Goal: Find contact information: Find contact information

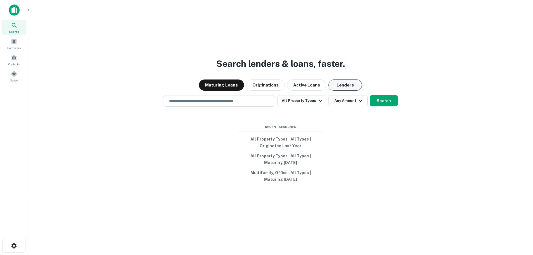
click at [353, 82] on button "Lenders" at bounding box center [345, 84] width 34 height 11
click at [201, 99] on input "text" at bounding box center [219, 101] width 107 height 6
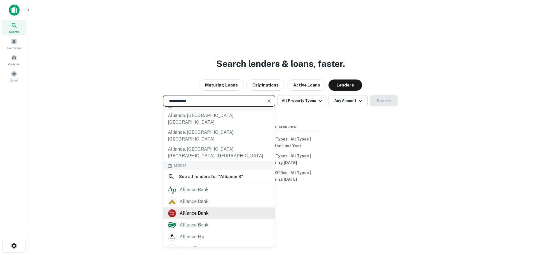
scroll to position [56, 0]
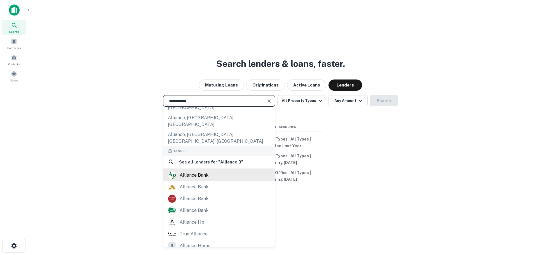
type input "**********"
click at [205, 171] on div "alliance bank" at bounding box center [194, 175] width 29 height 8
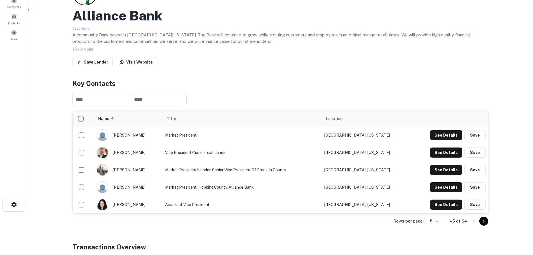
scroll to position [56, 0]
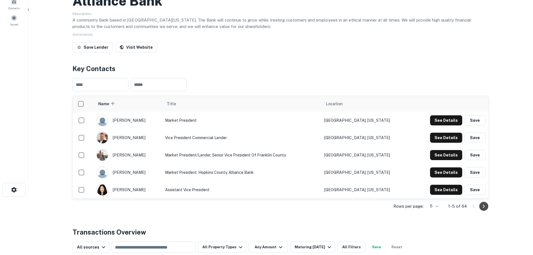
click at [480, 208] on icon "Go to next page" at bounding box center [483, 206] width 7 height 7
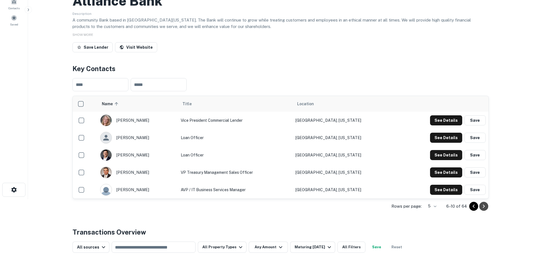
click at [487, 207] on icon "Go to next page" at bounding box center [483, 206] width 7 height 7
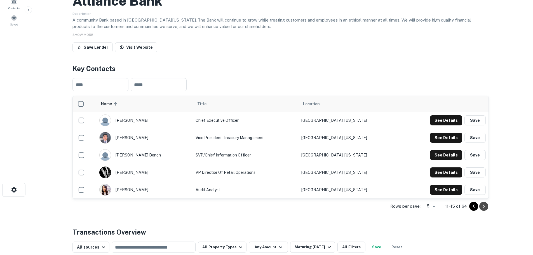
click at [485, 206] on icon "Go to next page" at bounding box center [483, 206] width 7 height 7
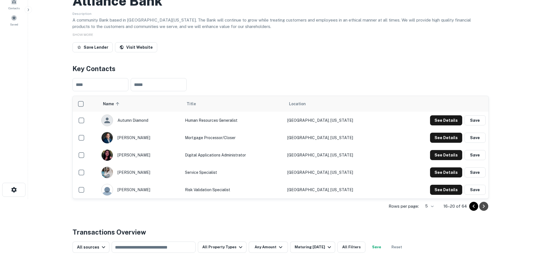
click at [487, 208] on icon "Go to next page" at bounding box center [483, 206] width 7 height 7
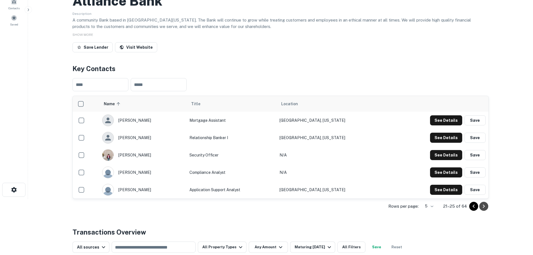
click at [483, 205] on icon "Go to next page" at bounding box center [484, 205] width 2 height 3
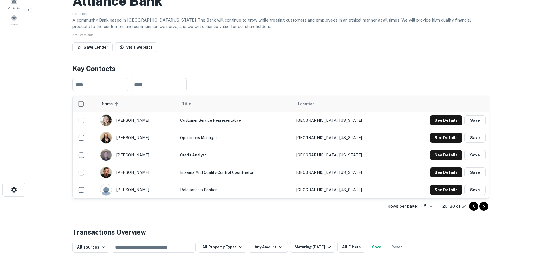
click at [483, 206] on icon "Go to next page" at bounding box center [483, 206] width 7 height 7
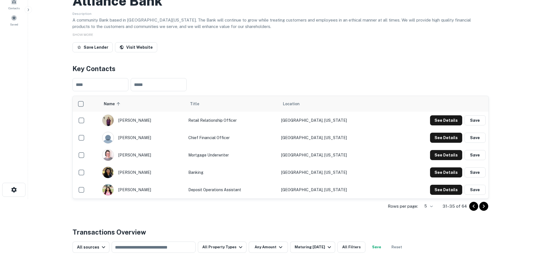
click at [483, 207] on icon "Go to next page" at bounding box center [484, 205] width 2 height 3
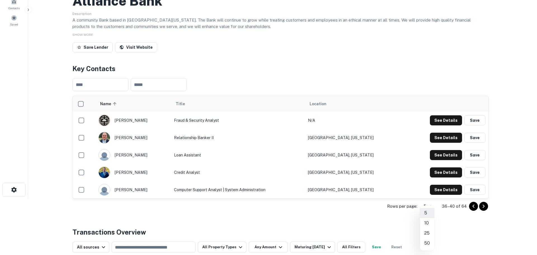
click at [431, 199] on body "Search Borrowers Contacts Saved Back to search Alliance Bank Description A comm…" at bounding box center [268, 71] width 537 height 255
click at [428, 234] on li "25" at bounding box center [427, 233] width 15 height 10
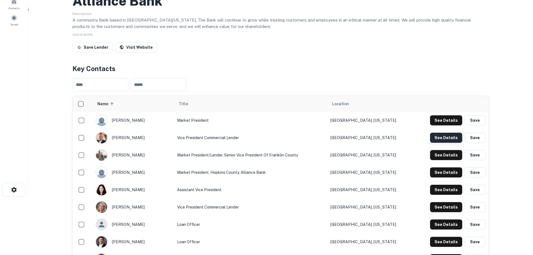
click at [448, 140] on button "See Details" at bounding box center [446, 138] width 32 height 10
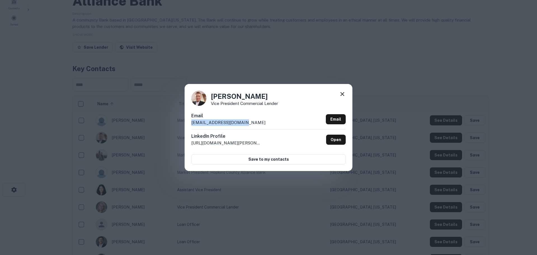
drag, startPoint x: 242, startPoint y: 125, endPoint x: 187, endPoint y: 125, distance: 55.4
click at [187, 125] on div "Gary Clem Vice President Commercial Lender Email gclem@alliancebank.com Email L…" at bounding box center [269, 127] width 168 height 87
copy p "gclem@alliancebank.com"
click at [345, 93] on icon at bounding box center [342, 94] width 7 height 7
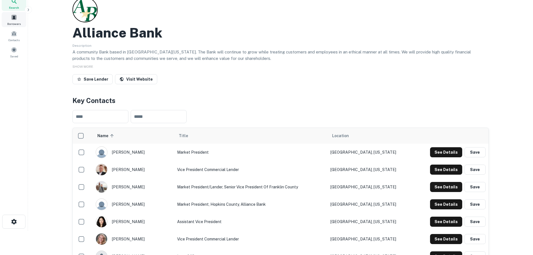
scroll to position [0, 0]
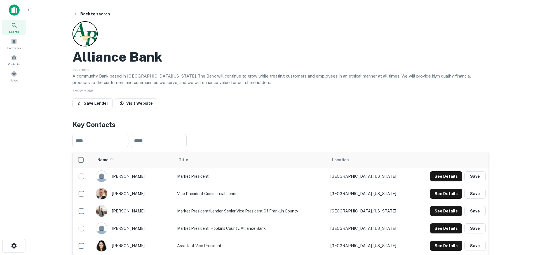
click at [17, 6] on img at bounding box center [14, 9] width 11 height 11
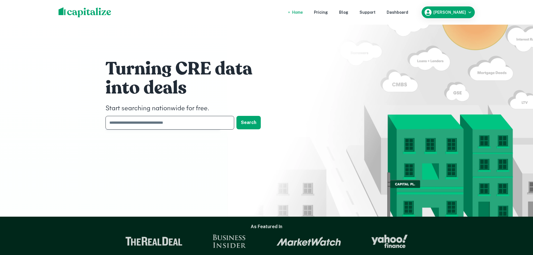
click at [151, 121] on input "text" at bounding box center [167, 123] width 125 height 14
type input "**********"
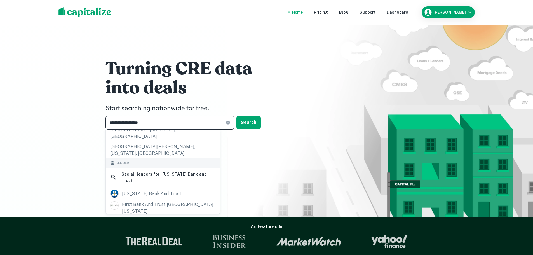
scroll to position [84, 0]
click at [166, 189] on div "texas bank and trust" at bounding box center [151, 193] width 59 height 8
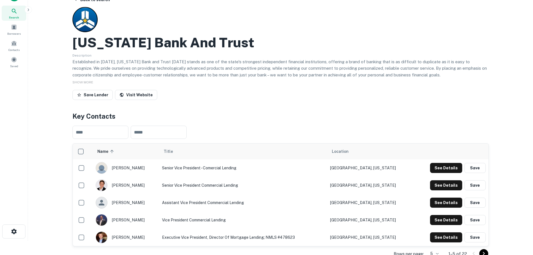
scroll to position [28, 0]
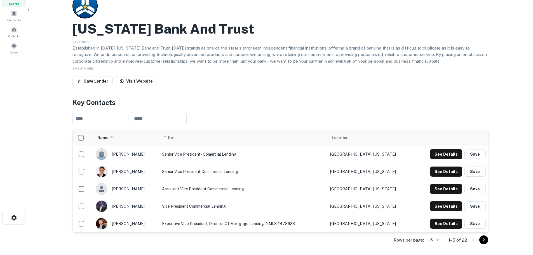
drag, startPoint x: 106, startPoint y: 173, endPoint x: 114, endPoint y: 170, distance: 8.2
click at [106, 173] on img "scrollable content" at bounding box center [101, 171] width 11 height 11
click at [455, 170] on button "See Details" at bounding box center [446, 171] width 32 height 10
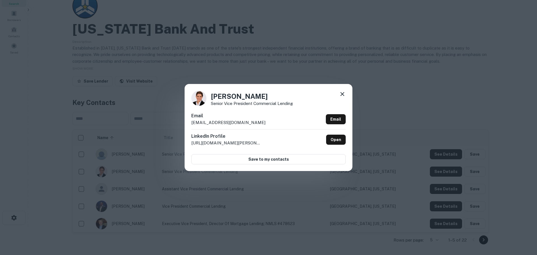
click at [345, 93] on icon at bounding box center [342, 94] width 7 height 7
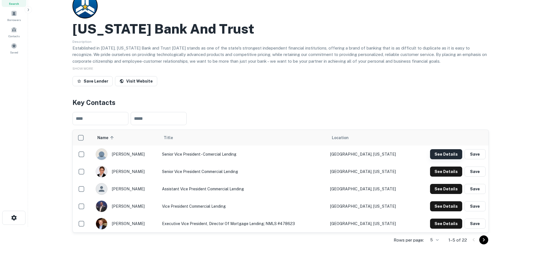
click at [438, 157] on button "See Details" at bounding box center [446, 154] width 32 height 10
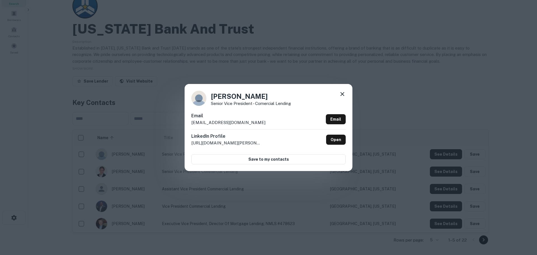
drag, startPoint x: 255, startPoint y: 126, endPoint x: 191, endPoint y: 126, distance: 64.3
click at [191, 126] on div "Lucien Rollins Senior Vice President - Comercial Lending Email lrollins@texasba…" at bounding box center [269, 127] width 168 height 87
copy p "lrollins@texasbankandtrust.com"
click at [344, 95] on icon at bounding box center [342, 94] width 7 height 7
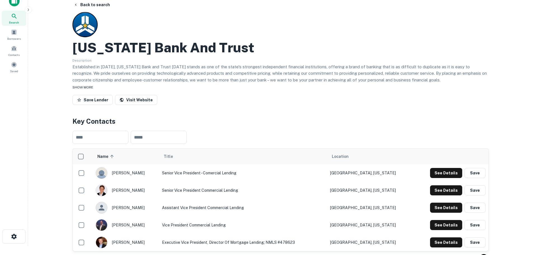
scroll to position [0, 0]
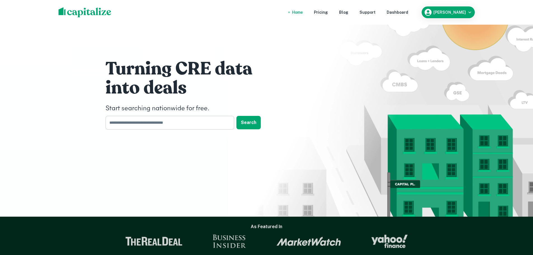
click at [163, 123] on input "text" at bounding box center [167, 123] width 125 height 14
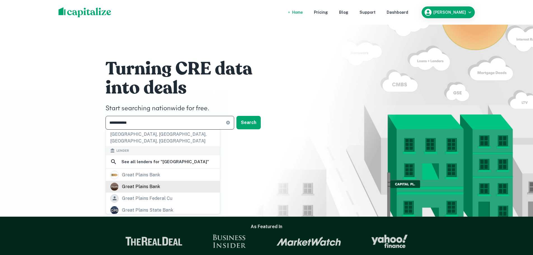
scroll to position [84, 0]
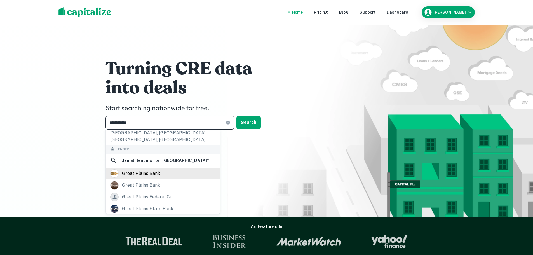
type input "**********"
click at [137, 168] on div "great plains bank" at bounding box center [163, 174] width 114 height 12
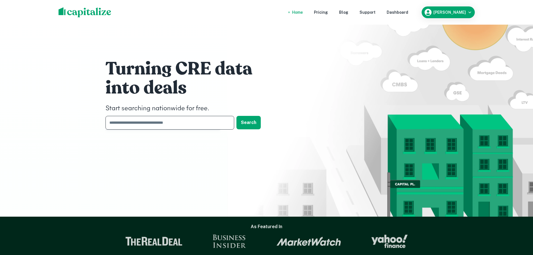
click at [161, 124] on input "text" at bounding box center [167, 123] width 125 height 14
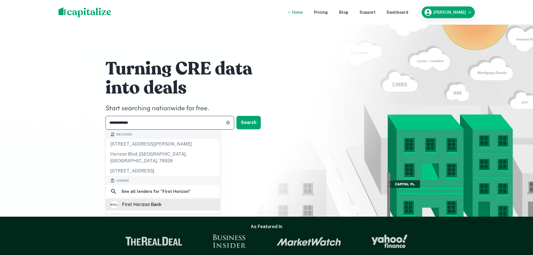
type input "**********"
click at [138, 203] on div "first horizon bank" at bounding box center [141, 204] width 39 height 8
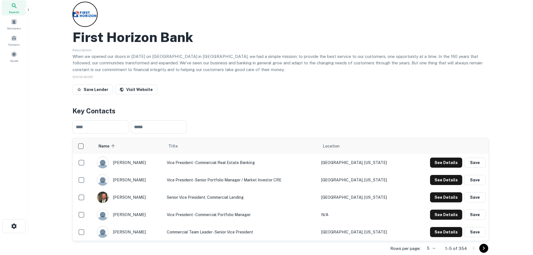
scroll to position [28, 0]
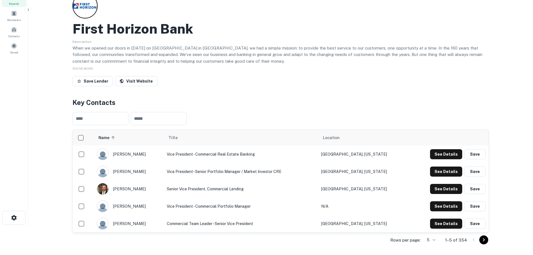
click at [481, 243] on icon "Go to next page" at bounding box center [483, 239] width 7 height 7
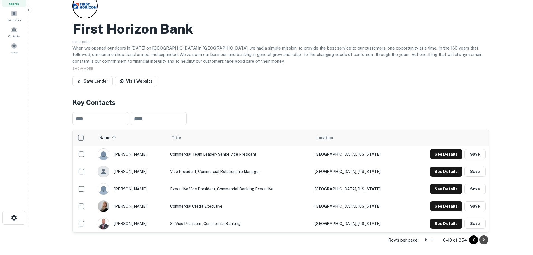
click at [482, 240] on icon "Go to next page" at bounding box center [483, 239] width 7 height 7
click at [487, 240] on icon "Go to next page" at bounding box center [483, 239] width 7 height 7
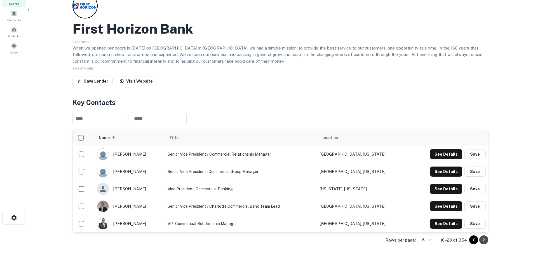
click at [481, 241] on icon "Go to next page" at bounding box center [483, 239] width 7 height 7
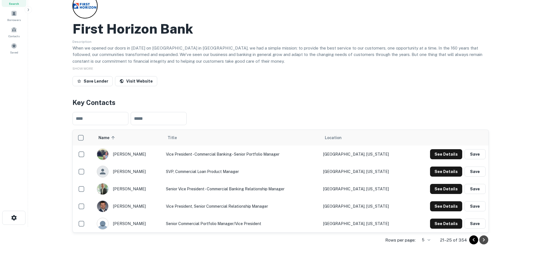
click at [481, 241] on icon "Go to next page" at bounding box center [483, 239] width 7 height 7
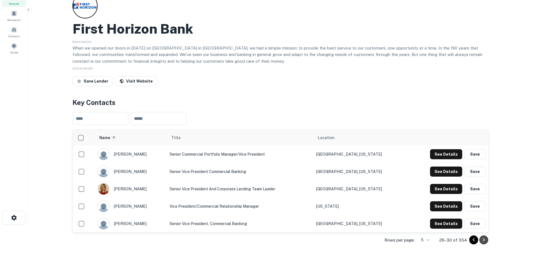
click at [484, 242] on icon "Go to next page" at bounding box center [483, 239] width 7 height 7
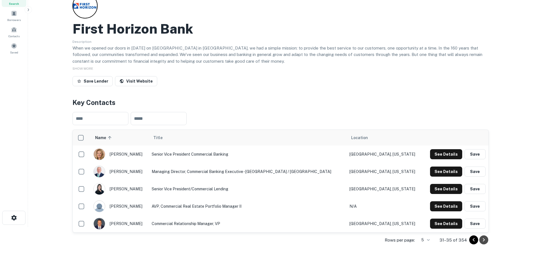
click at [485, 238] on icon "Go to next page" at bounding box center [483, 239] width 7 height 7
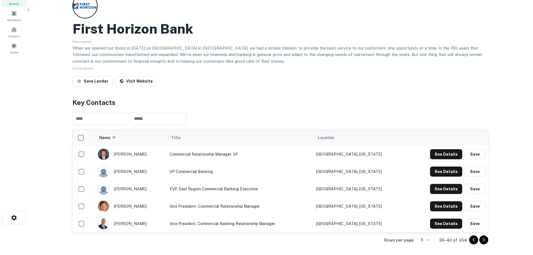
click at [485, 238] on icon "Go to next page" at bounding box center [483, 239] width 7 height 7
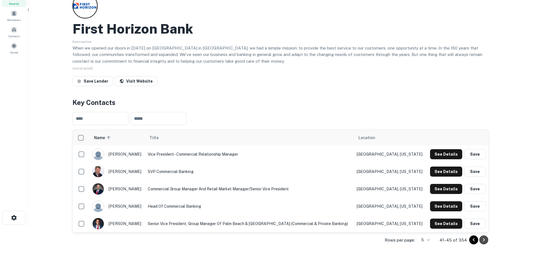
click at [485, 238] on icon "Go to next page" at bounding box center [483, 239] width 7 height 7
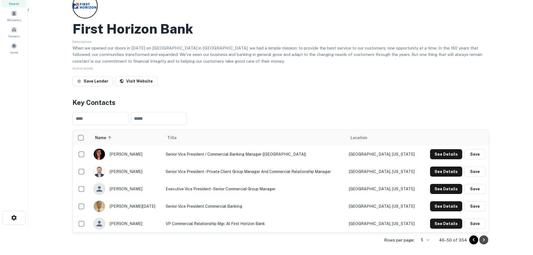
click at [485, 238] on icon "Go to next page" at bounding box center [483, 239] width 7 height 7
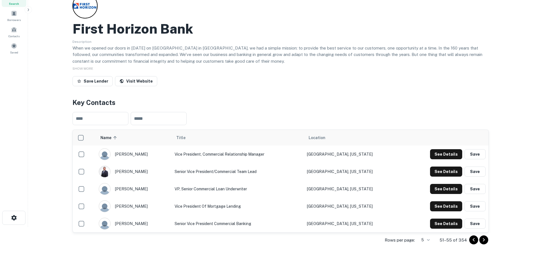
scroll to position [0, 0]
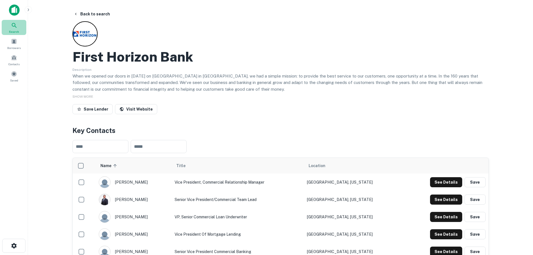
click at [19, 27] on div "Search" at bounding box center [14, 27] width 25 height 15
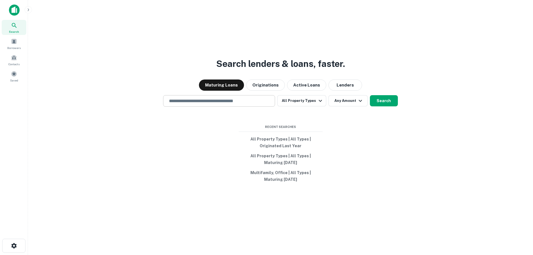
click at [191, 102] on input "text" at bounding box center [219, 101] width 107 height 6
type input "*"
drag, startPoint x: 210, startPoint y: 103, endPoint x: 148, endPoint y: 101, distance: 62.2
click at [159, 104] on div "**********" at bounding box center [280, 100] width 496 height 11
type input "**********"
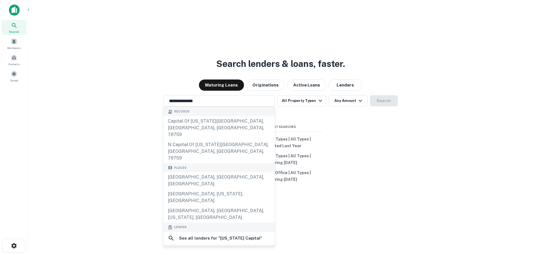
click at [222, 247] on div "texas capital" at bounding box center [219, 251] width 102 height 8
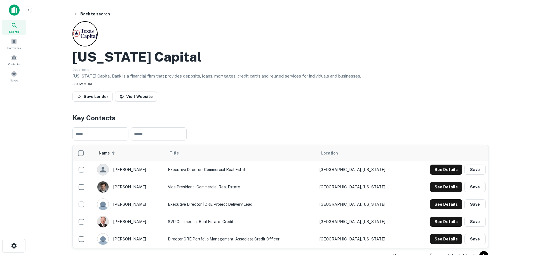
click at [88, 85] on span "SHOW MORE" at bounding box center [82, 84] width 21 height 4
click at [17, 25] on icon at bounding box center [14, 25] width 7 height 7
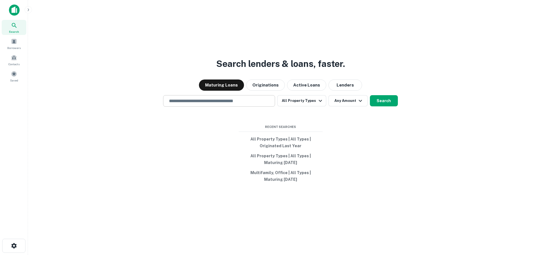
drag, startPoint x: 0, startPoint y: 0, endPoint x: 187, endPoint y: 99, distance: 211.3
click at [187, 99] on input "text" at bounding box center [219, 101] width 107 height 6
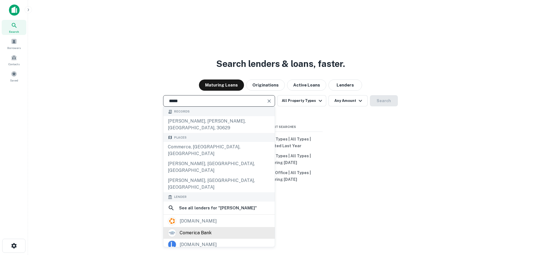
type input "*****"
click at [199, 229] on div "comerica bank" at bounding box center [196, 233] width 32 height 8
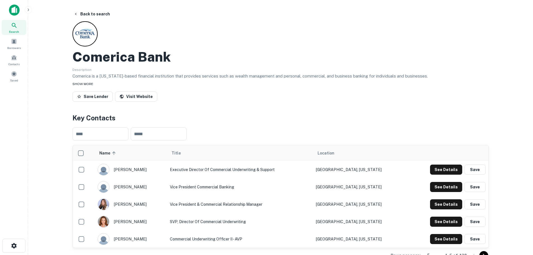
click at [78, 83] on span "SHOW MORE" at bounding box center [82, 84] width 21 height 4
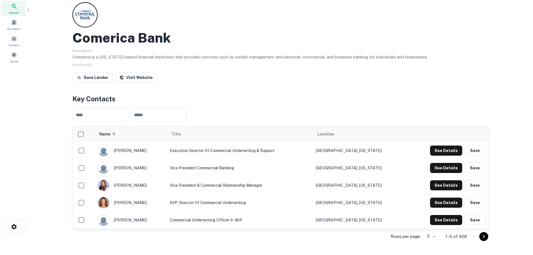
scroll to position [84, 0]
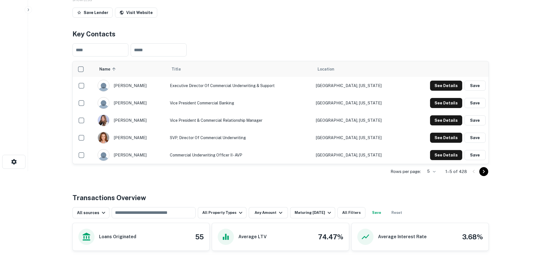
click at [222, 134] on td "SVP, Director of Commercial Underwriting" at bounding box center [240, 137] width 146 height 17
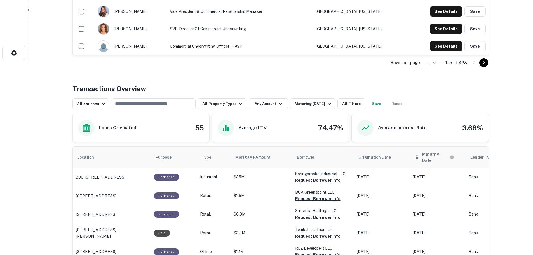
scroll to position [196, 0]
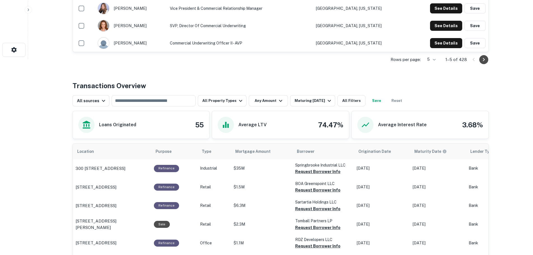
click at [487, 57] on icon "Go to next page" at bounding box center [483, 59] width 7 height 7
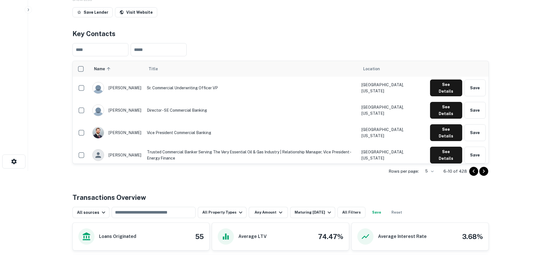
scroll to position [84, 0]
click at [484, 172] on icon "Go to next page" at bounding box center [484, 171] width 2 height 3
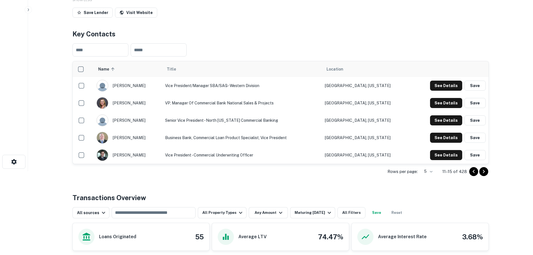
click at [483, 171] on icon "Go to next page" at bounding box center [484, 171] width 2 height 3
click at [449, 84] on button "See Details" at bounding box center [446, 86] width 32 height 10
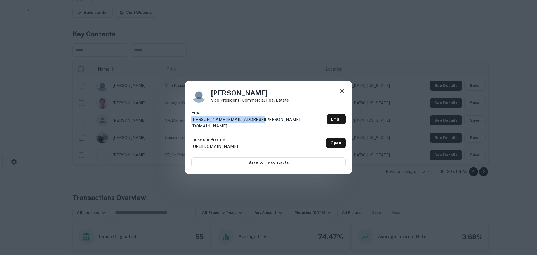
drag, startPoint x: 254, startPoint y: 123, endPoint x: 184, endPoint y: 122, distance: 70.5
click at [184, 122] on div "Courtney Klesel Vice President - Commercial Real Estate Email courtney.klesel@c…" at bounding box center [268, 127] width 537 height 255
copy p "courtney.klesel@comerica.com"
click at [341, 93] on icon at bounding box center [342, 91] width 7 height 7
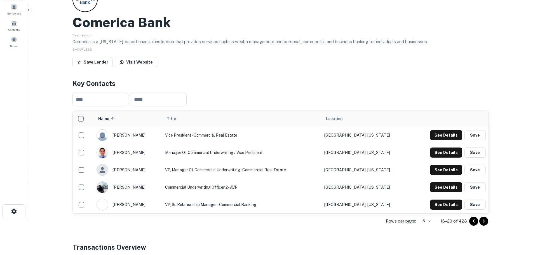
scroll to position [0, 0]
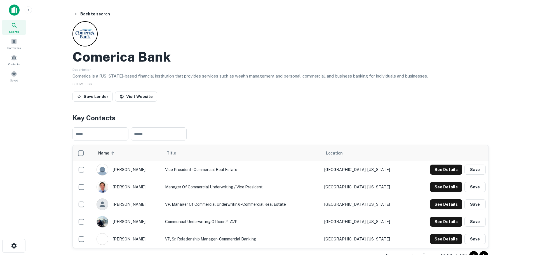
click at [16, 24] on icon at bounding box center [14, 25] width 7 height 7
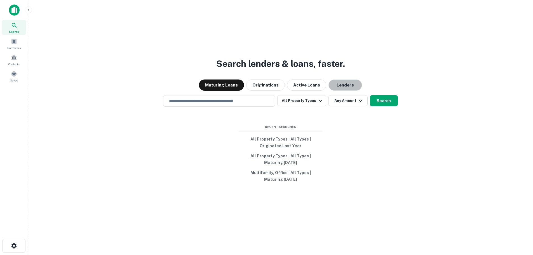
click at [341, 87] on button "Lenders" at bounding box center [345, 84] width 34 height 11
click at [389, 105] on button "Search" at bounding box center [384, 100] width 28 height 11
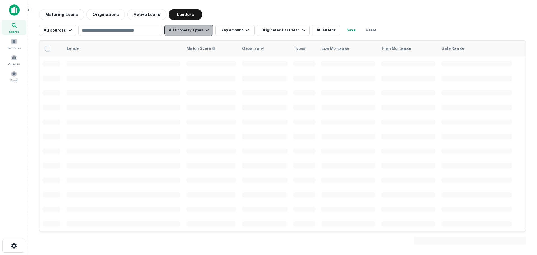
click at [200, 28] on button "All Property Types" at bounding box center [189, 30] width 49 height 11
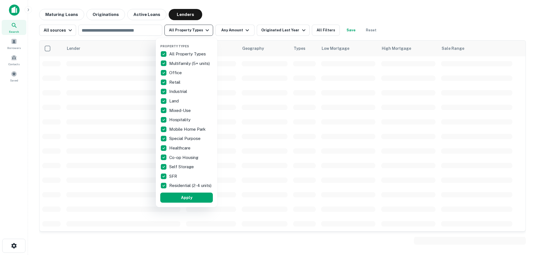
click at [201, 28] on div at bounding box center [268, 127] width 537 height 255
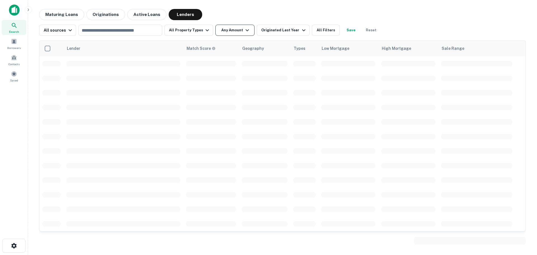
click at [235, 33] on button "Any Amount" at bounding box center [234, 30] width 39 height 11
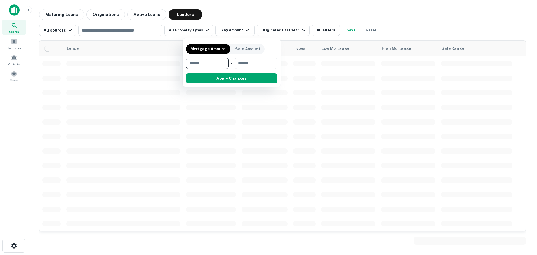
click at [253, 18] on div at bounding box center [268, 127] width 537 height 255
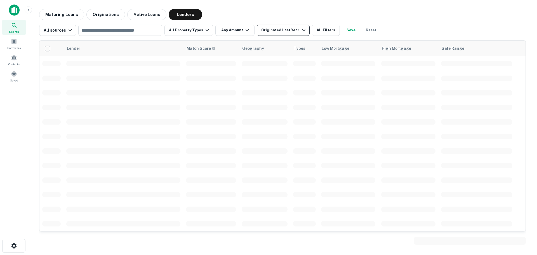
click at [300, 33] on icon "button" at bounding box center [303, 30] width 7 height 7
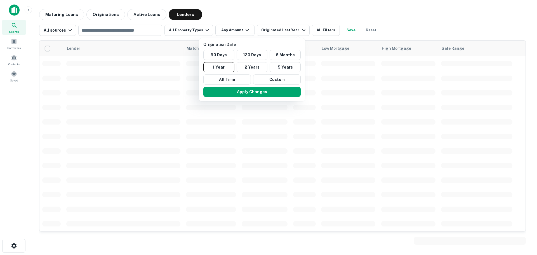
click at [398, 39] on div at bounding box center [268, 127] width 537 height 255
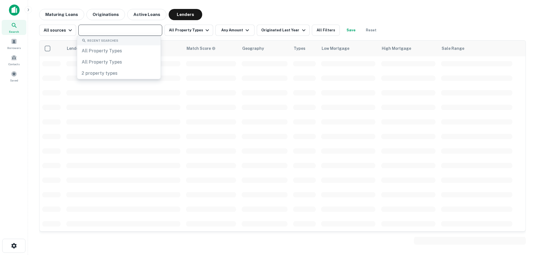
click at [99, 30] on input "text" at bounding box center [120, 30] width 80 height 8
type input "******"
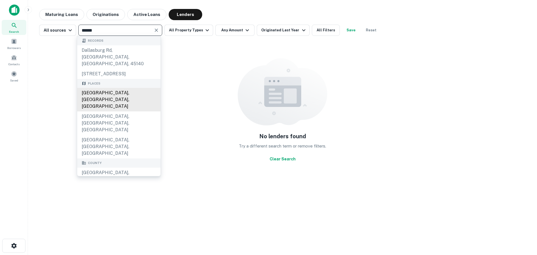
click at [95, 95] on div "[GEOGRAPHIC_DATA], [GEOGRAPHIC_DATA], [GEOGRAPHIC_DATA]" at bounding box center [118, 100] width 83 height 24
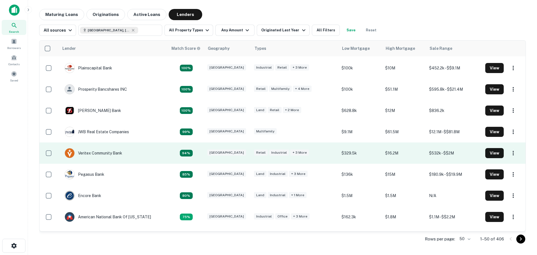
scroll to position [112, 0]
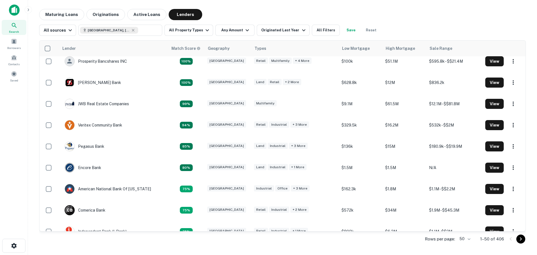
type input "**********"
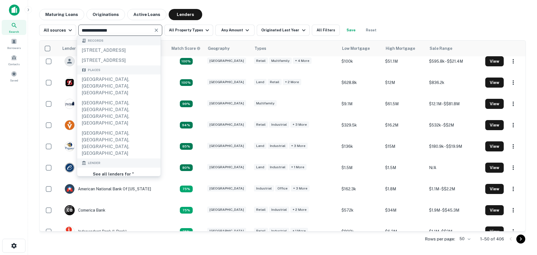
drag, startPoint x: 417, startPoint y: 13, endPoint x: 441, endPoint y: 1, distance: 26.8
click at [418, 13] on div "Maturing Loans Originations Active Loans Lenders" at bounding box center [282, 14] width 487 height 11
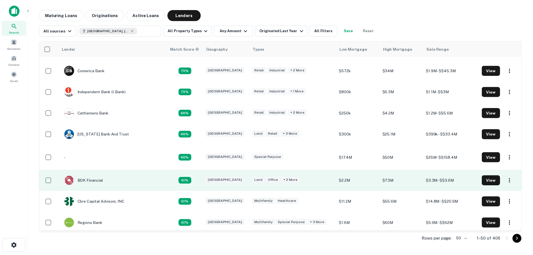
scroll to position [280, 0]
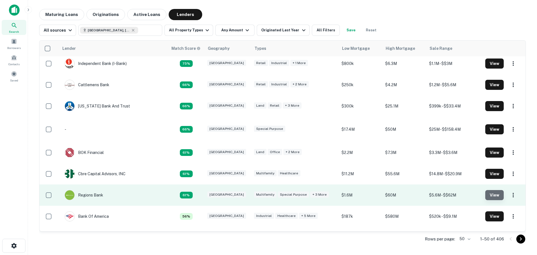
click at [486, 194] on button "View" at bounding box center [494, 195] width 18 height 10
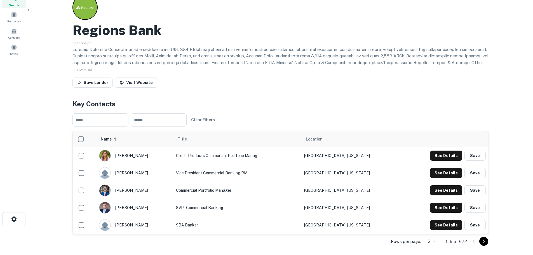
scroll to position [28, 0]
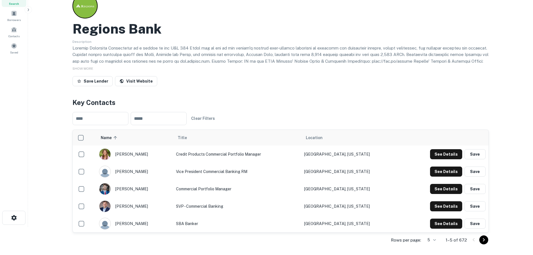
click at [483, 238] on icon "Go to next page" at bounding box center [483, 239] width 7 height 7
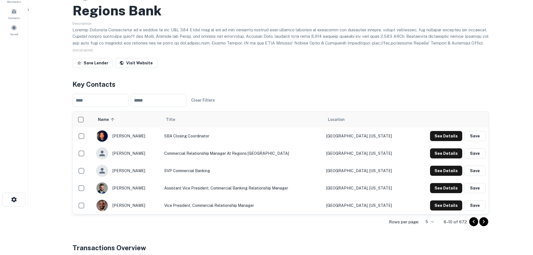
scroll to position [56, 0]
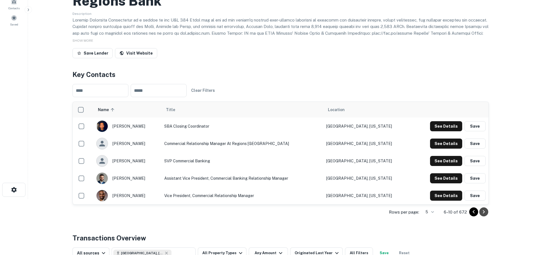
click at [486, 212] on icon "Go to next page" at bounding box center [483, 211] width 7 height 7
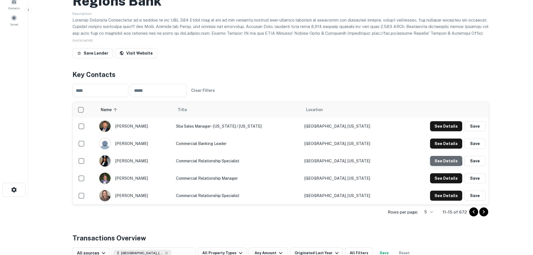
click at [438, 159] on button "See Details" at bounding box center [446, 161] width 32 height 10
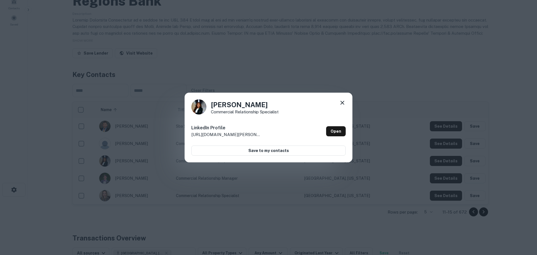
click at [340, 101] on icon at bounding box center [342, 102] width 7 height 7
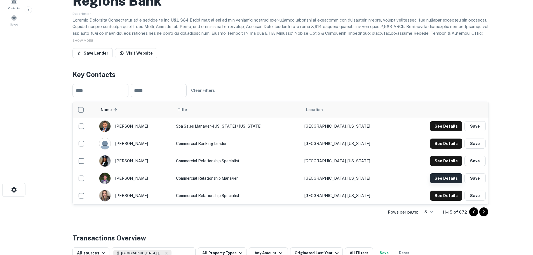
click at [443, 177] on button "See Details" at bounding box center [446, 178] width 32 height 10
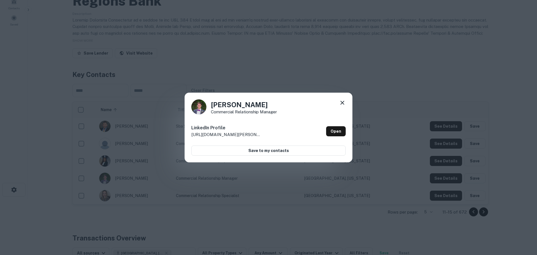
click at [342, 101] on icon at bounding box center [342, 102] width 7 height 7
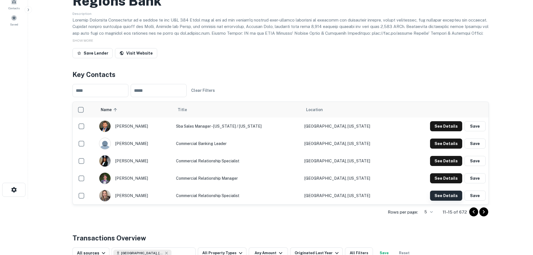
click at [438, 194] on button "See Details" at bounding box center [446, 196] width 32 height 10
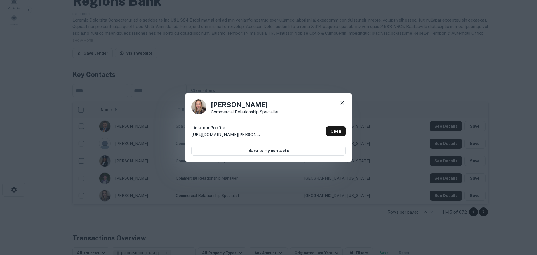
click at [342, 100] on icon at bounding box center [342, 102] width 7 height 7
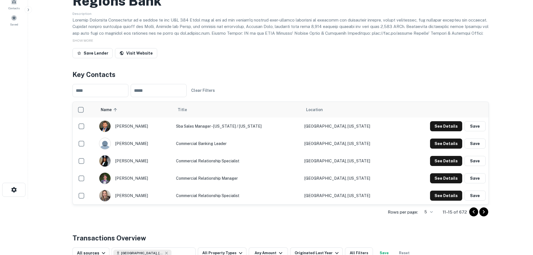
drag, startPoint x: 489, startPoint y: 213, endPoint x: 485, endPoint y: 215, distance: 4.5
click at [483, 212] on icon "Go to next page" at bounding box center [483, 211] width 7 height 7
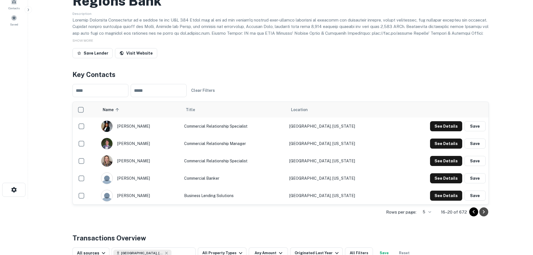
click at [487, 210] on icon "Go to next page" at bounding box center [483, 211] width 7 height 7
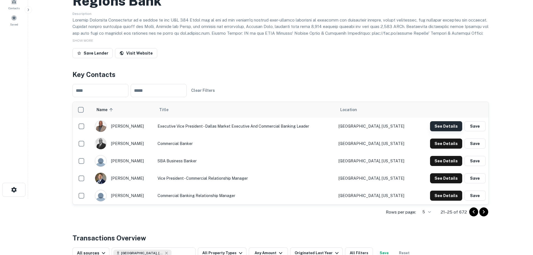
click at [439, 124] on button "See Details" at bounding box center [446, 126] width 32 height 10
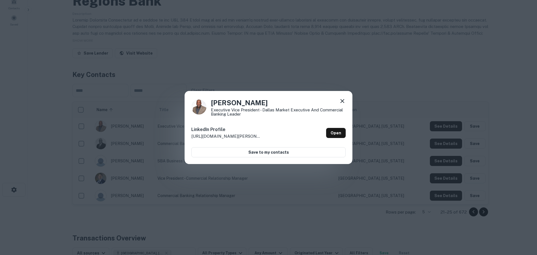
click at [344, 99] on icon at bounding box center [342, 101] width 7 height 7
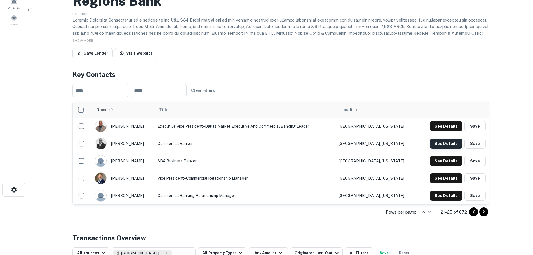
click at [438, 144] on button "See Details" at bounding box center [446, 143] width 32 height 10
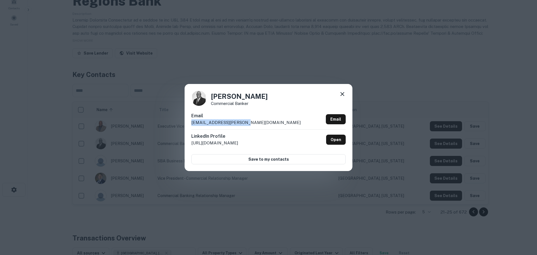
drag, startPoint x: 242, startPoint y: 123, endPoint x: 204, endPoint y: 123, distance: 38.3
click at [188, 123] on div "[PERSON_NAME] Commercial Banker Email [EMAIL_ADDRESS][PERSON_NAME][DOMAIN_NAME]…" at bounding box center [269, 127] width 168 height 87
copy p "[EMAIL_ADDRESS][PERSON_NAME][DOMAIN_NAME]"
click at [343, 92] on icon at bounding box center [342, 94] width 7 height 7
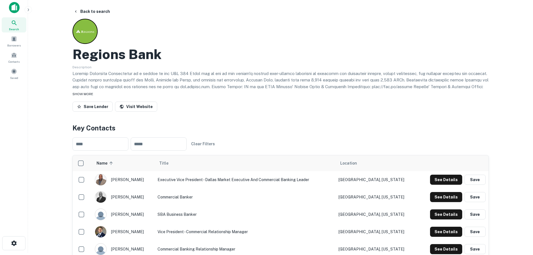
scroll to position [0, 0]
